Goal: Transaction & Acquisition: Purchase product/service

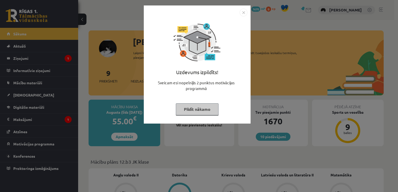
click at [243, 13] on img "Close" at bounding box center [244, 13] width 8 height 8
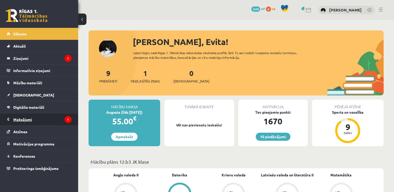
click at [39, 120] on legend "Maksājumi 1" at bounding box center [42, 120] width 58 height 12
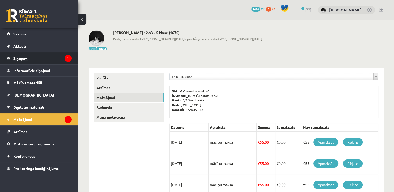
click at [33, 56] on legend "Ziņojumi 1" at bounding box center [42, 58] width 58 height 12
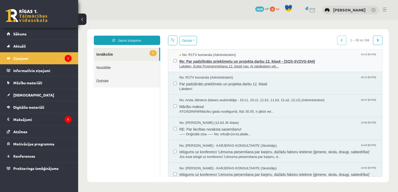
click at [332, 65] on span "Labdien, Evita! Programmēšana 12. klasē nav. Ar labākajiem vēl..." at bounding box center [279, 66] width 198 height 5
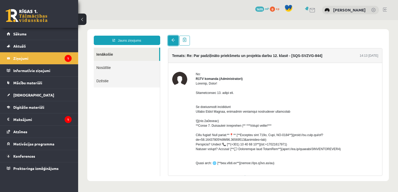
click at [172, 39] on span at bounding box center [174, 40] width 4 height 4
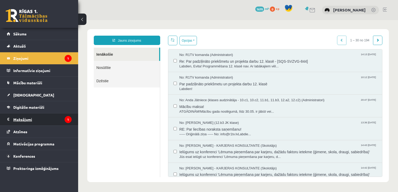
click at [36, 119] on legend "Maksājumi 1" at bounding box center [42, 120] width 58 height 12
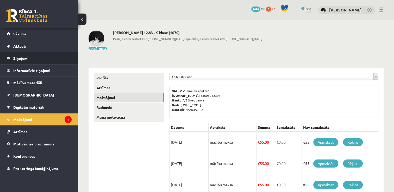
click at [45, 61] on legend "Ziņojumi 1" at bounding box center [42, 58] width 58 height 12
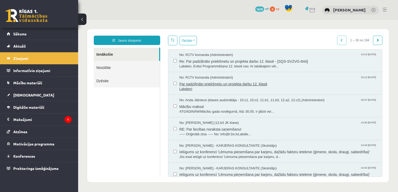
click at [301, 81] on span "Par padziļināto priekšmetu un projekta darbu 12. klasē" at bounding box center [279, 83] width 198 height 7
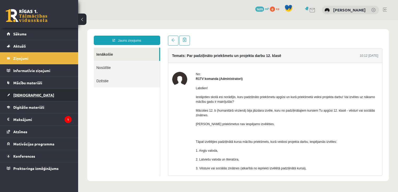
click at [24, 99] on link "[DEMOGRAPHIC_DATA]" at bounding box center [39, 95] width 65 height 12
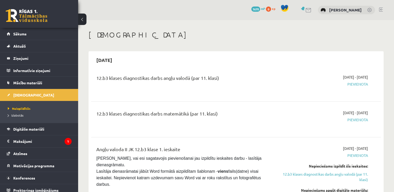
click at [355, 85] on span "Pievienota" at bounding box center [325, 84] width 85 height 5
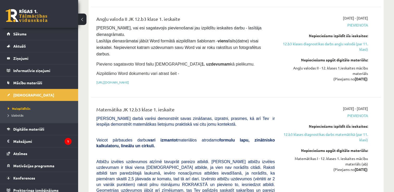
scroll to position [136, 0]
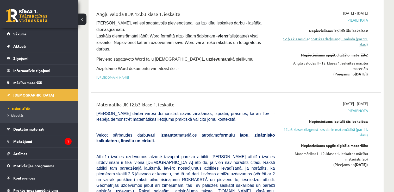
click at [359, 43] on link "12.b3 klases diagnostikas darbs angļu valodā (par 11. klasi)" at bounding box center [325, 41] width 85 height 11
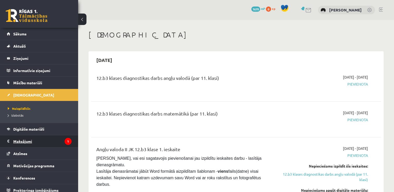
click at [33, 140] on legend "Maksājumi 1" at bounding box center [42, 142] width 58 height 12
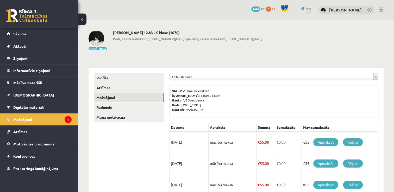
click at [327, 139] on link "Apmaksāt" at bounding box center [326, 142] width 25 height 8
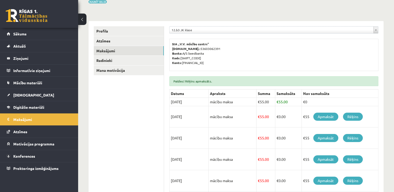
scroll to position [59, 0]
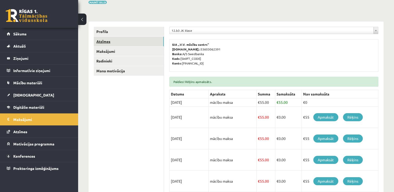
click at [111, 40] on link "Atzīmes" at bounding box center [129, 42] width 70 height 10
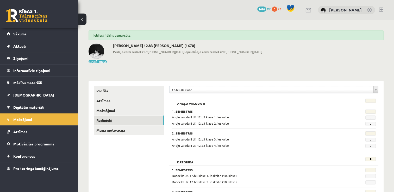
click at [117, 122] on link "Radinieki" at bounding box center [129, 121] width 70 height 10
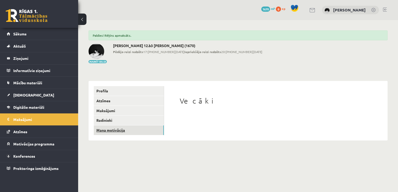
click at [123, 130] on link "Mana motivācija" at bounding box center [129, 131] width 70 height 10
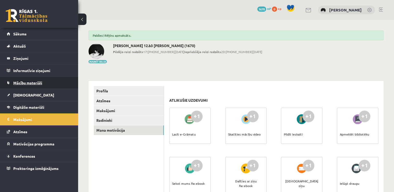
click at [27, 81] on span "Mācību materiāli" at bounding box center [27, 83] width 29 height 5
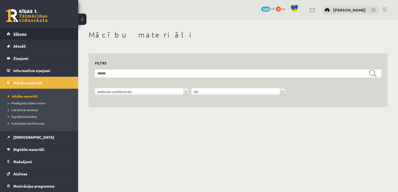
click at [40, 33] on link "Sākums" at bounding box center [39, 34] width 65 height 12
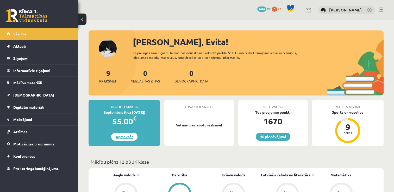
click at [124, 136] on link "Apmaksāt" at bounding box center [124, 137] width 26 height 8
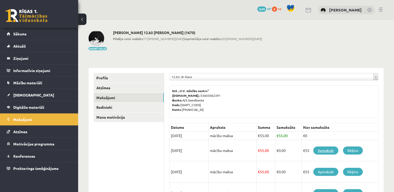
click at [321, 150] on link "Apmaksāt" at bounding box center [326, 151] width 25 height 8
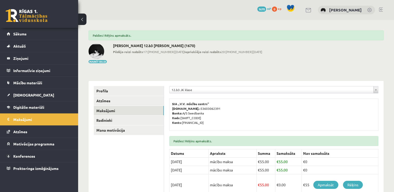
click at [380, 10] on link at bounding box center [381, 10] width 4 height 4
